Goal: Find specific page/section: Find specific page/section

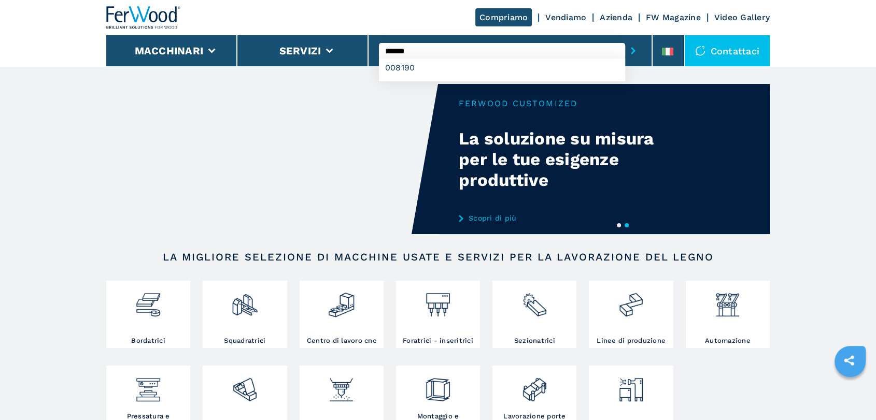
type input "******"
click at [625, 39] on button "submit-button" at bounding box center [633, 51] width 16 height 24
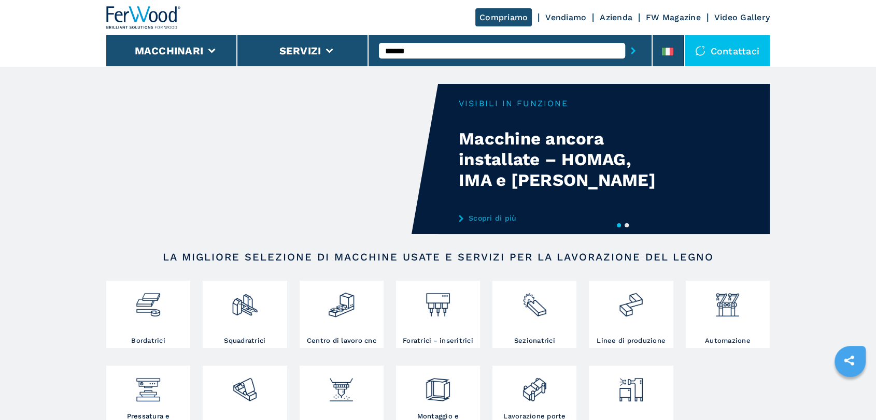
click at [625, 39] on button "submit-button" at bounding box center [633, 51] width 16 height 24
